Goal: Task Accomplishment & Management: Manage account settings

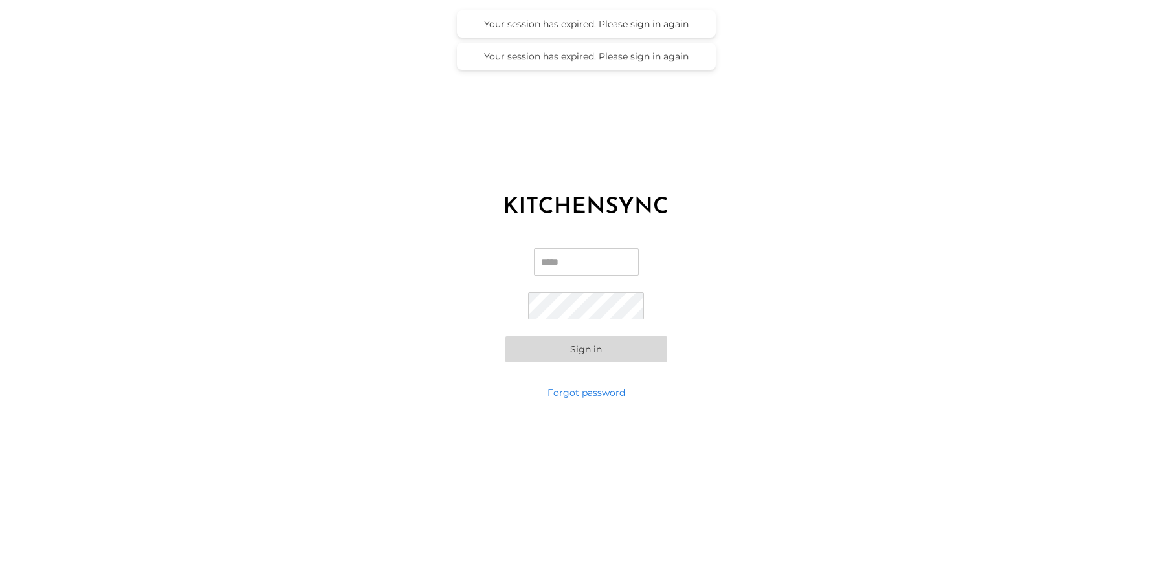
type input "**********"
click at [582, 356] on button "Sign in" at bounding box center [586, 349] width 162 height 26
